Goal: Information Seeking & Learning: Learn about a topic

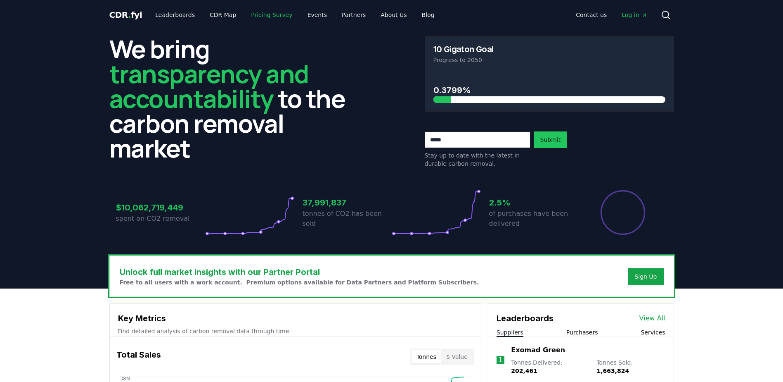
click at [268, 15] on link "Pricing Survey" at bounding box center [271, 14] width 55 height 15
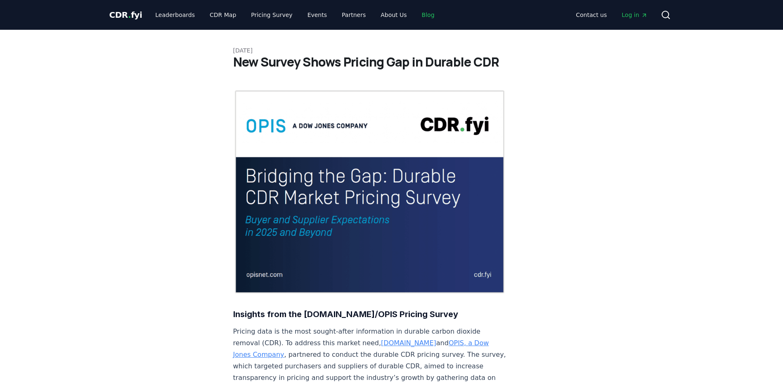
click at [415, 17] on link "Blog" at bounding box center [428, 14] width 26 height 15
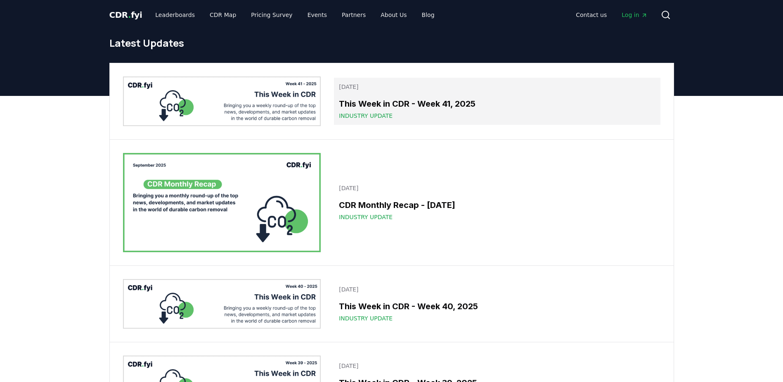
click at [368, 104] on h3 "This Week in CDR - Week 41, 2025" at bounding box center [497, 103] width 316 height 12
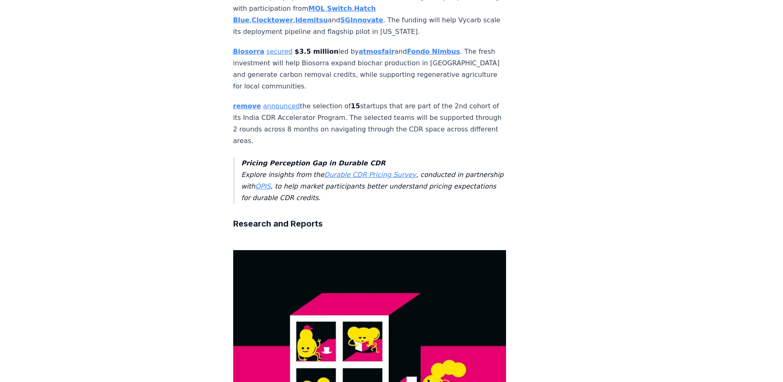
scroll to position [1693, 0]
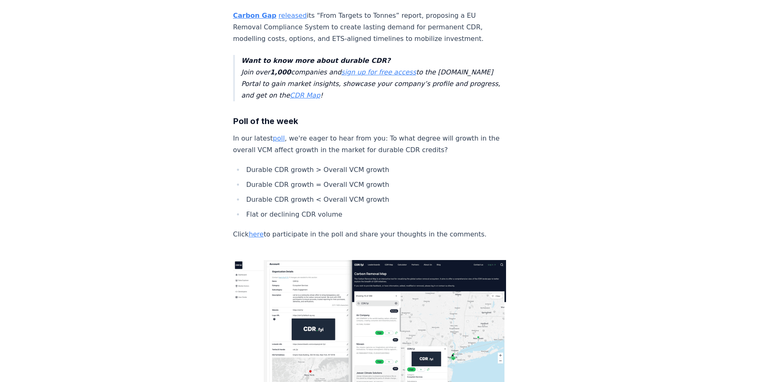
scroll to position [1919, 0]
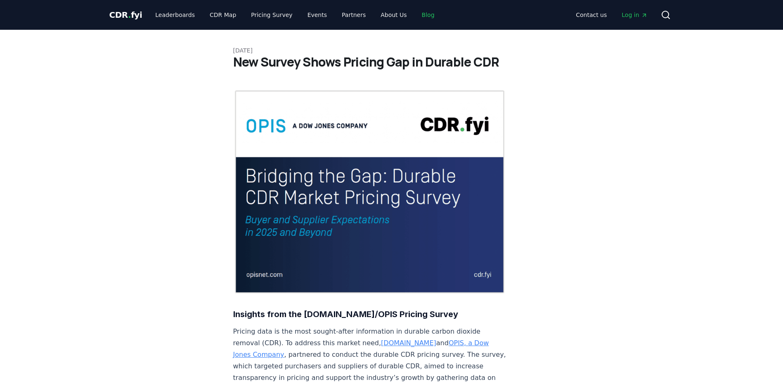
click at [415, 15] on link "Blog" at bounding box center [428, 14] width 26 height 15
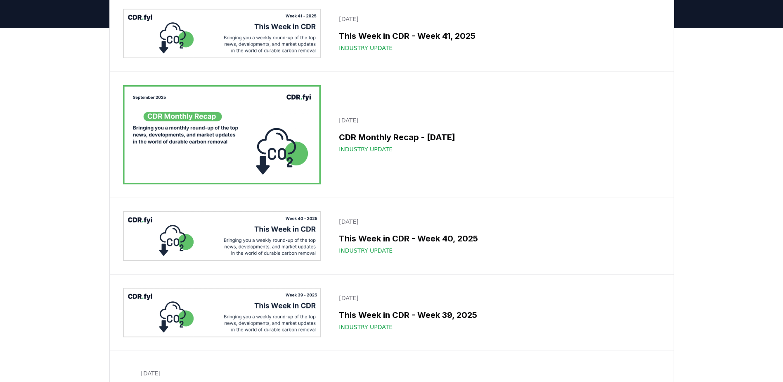
scroll to position [83, 0]
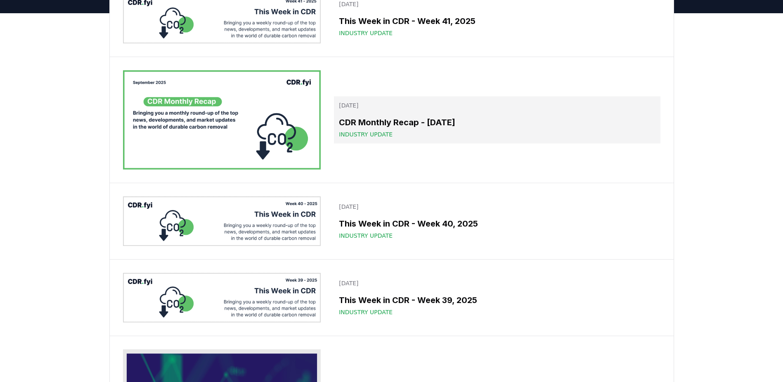
click at [360, 121] on h3 "CDR Monthly Recap - [DATE]" at bounding box center [497, 122] width 316 height 12
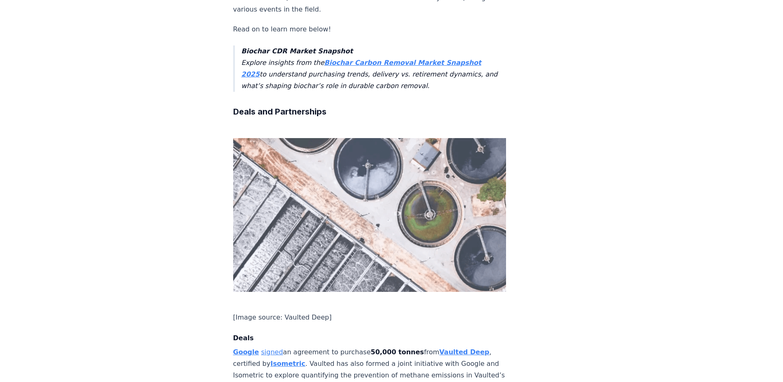
scroll to position [496, 0]
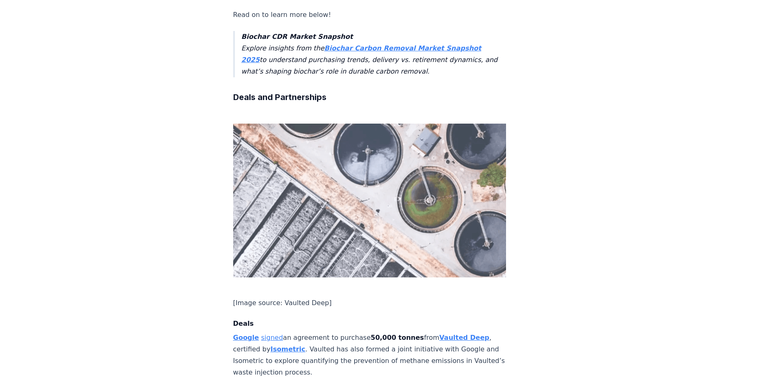
click at [268, 333] on link "signed" at bounding box center [272, 337] width 22 height 8
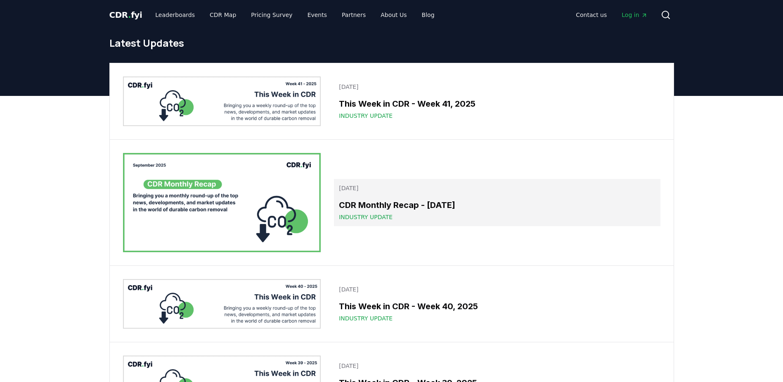
click at [383, 205] on h3 "CDR Monthly Recap - [DATE]" at bounding box center [497, 205] width 316 height 12
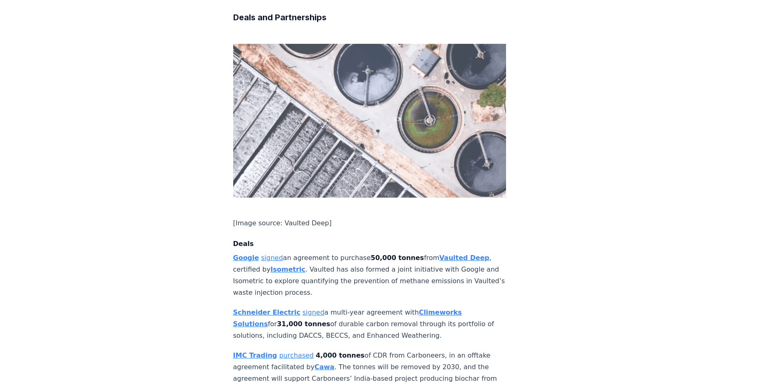
scroll to position [578, 0]
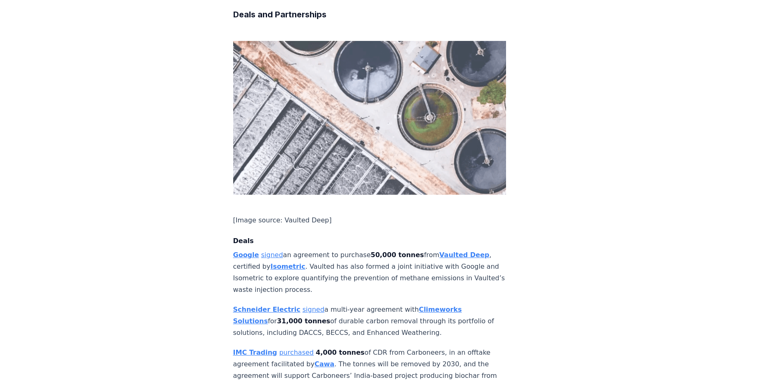
click at [269, 305] on strong "Schneider Electric" at bounding box center [266, 309] width 67 height 8
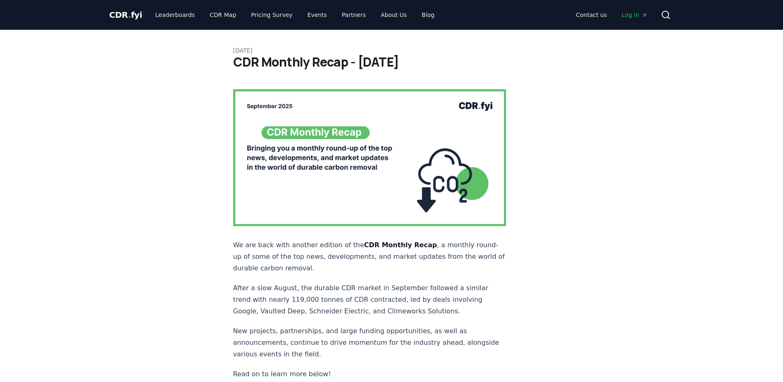
scroll to position [578, 0]
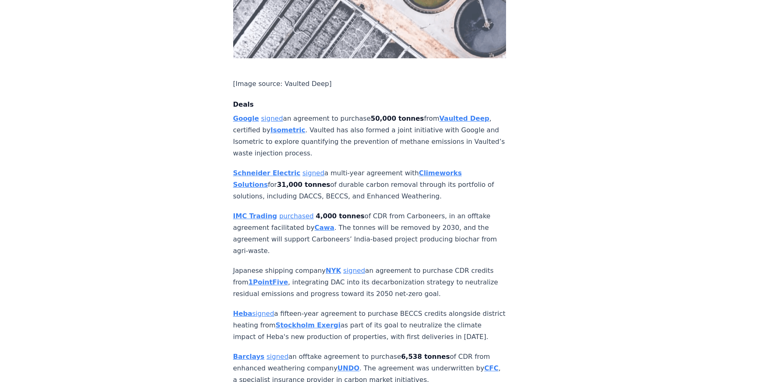
click at [409, 169] on strong "Climeworks Solutions" at bounding box center [347, 178] width 229 height 19
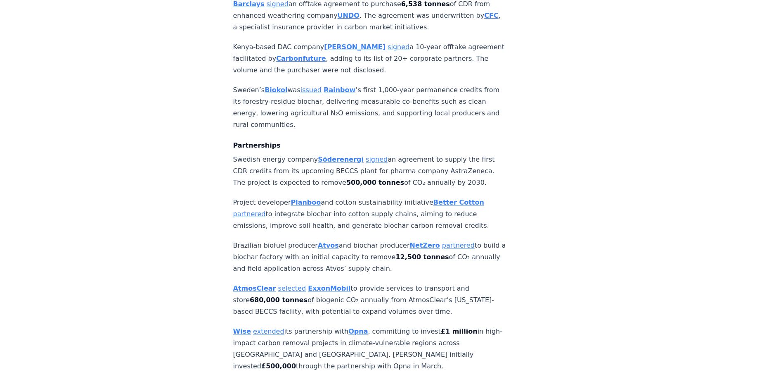
scroll to position [950, 0]
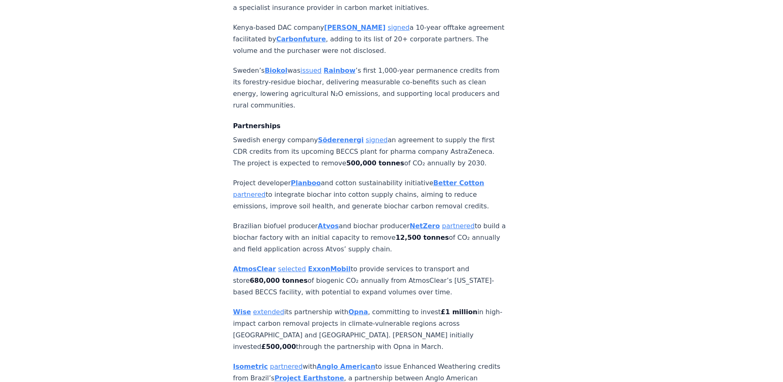
click at [338, 136] on strong "Söderenergi" at bounding box center [341, 140] width 46 height 8
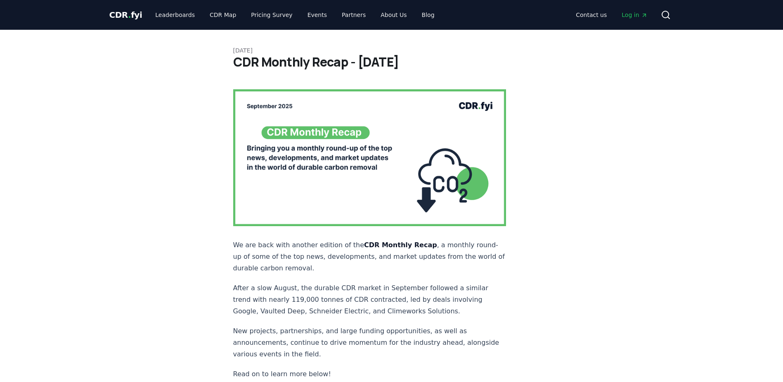
scroll to position [950, 0]
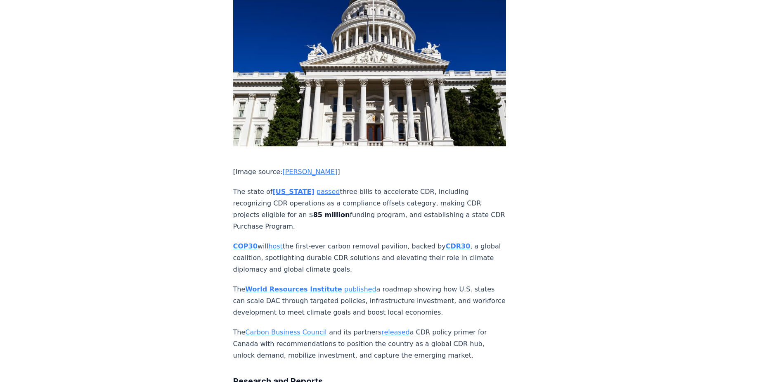
scroll to position [3139, 0]
